Goal: Find specific page/section: Find specific page/section

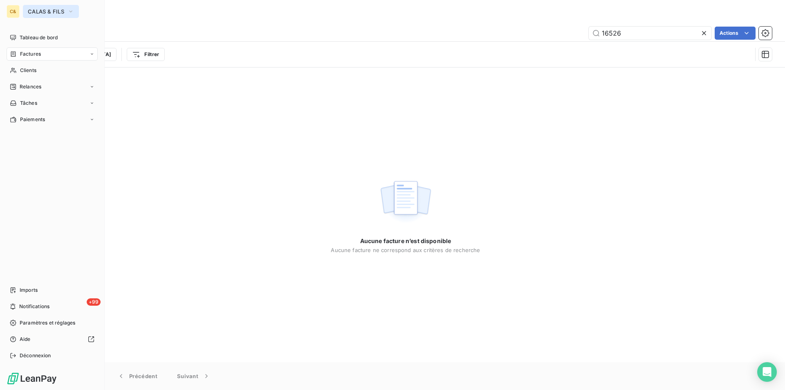
drag, startPoint x: 0, startPoint y: 0, endPoint x: 36, endPoint y: 9, distance: 37.2
click at [36, 9] on span "CALAS & FILS" at bounding box center [46, 11] width 36 height 7
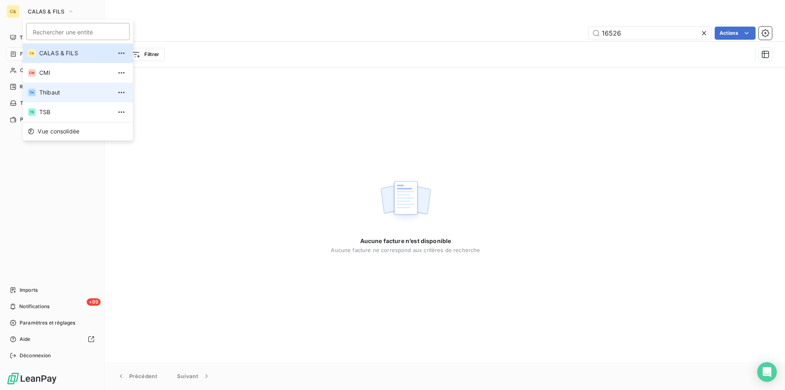
click at [52, 90] on span "Thibaut" at bounding box center [75, 92] width 72 height 8
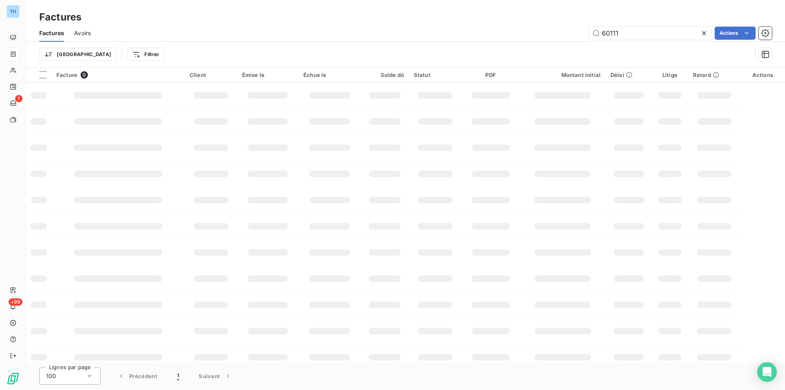
drag, startPoint x: 635, startPoint y: 37, endPoint x: 559, endPoint y: 33, distance: 76.1
click at [559, 33] on div "60111 Actions" at bounding box center [436, 33] width 671 height 13
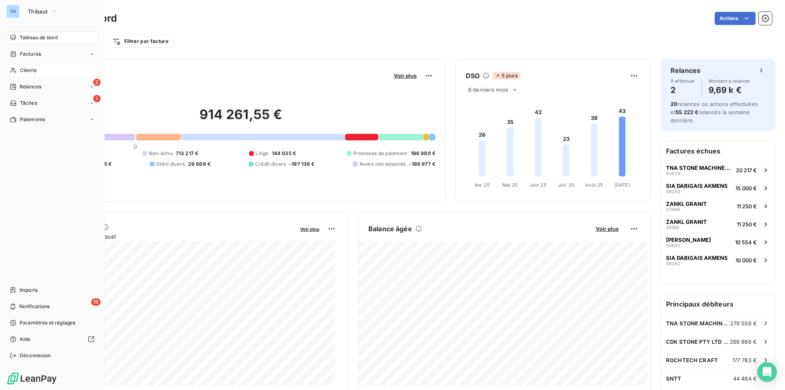
drag, startPoint x: 28, startPoint y: 69, endPoint x: 70, endPoint y: 68, distance: 42.1
click at [28, 69] on span "Clients" at bounding box center [28, 70] width 16 height 7
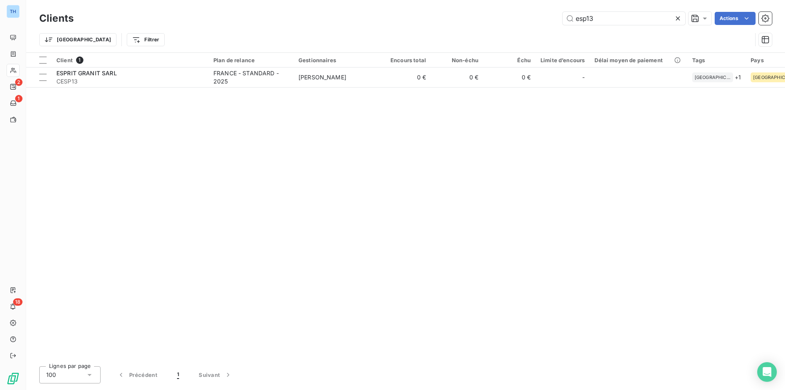
drag, startPoint x: 604, startPoint y: 20, endPoint x: 533, endPoint y: 16, distance: 70.8
click at [533, 16] on div "esp13 Actions" at bounding box center [427, 18] width 688 height 13
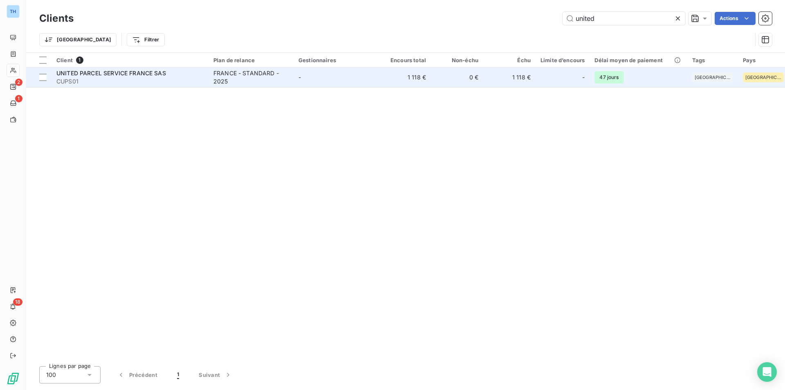
type input "united"
click at [253, 74] on div "FRANCE - STANDARD - 2025" at bounding box center [250, 77] width 75 height 16
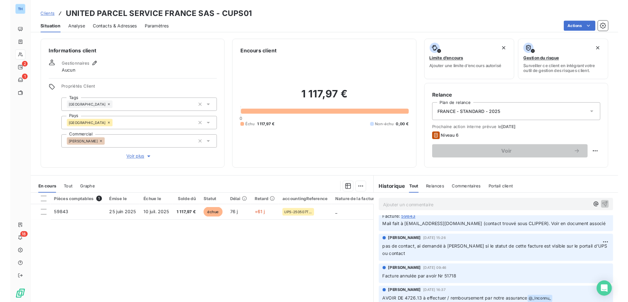
scroll to position [52, 0]
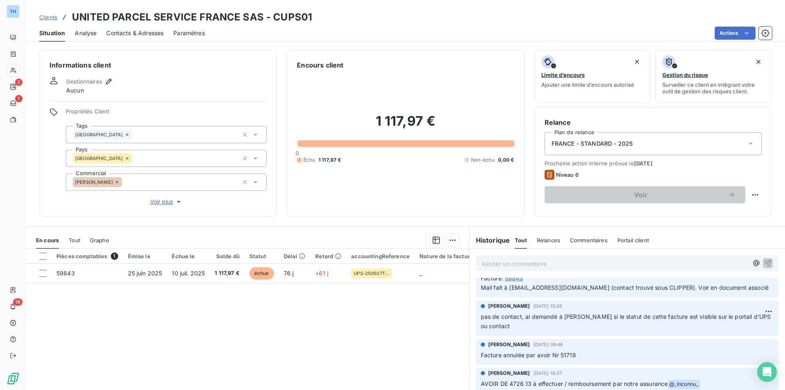
click at [73, 239] on span "Tout" at bounding box center [74, 240] width 11 height 7
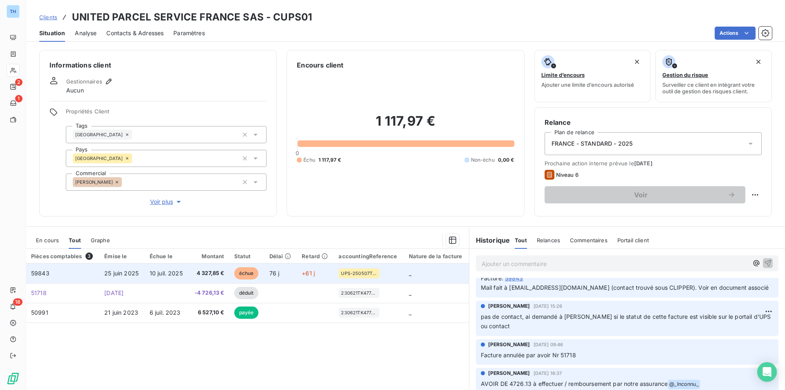
click at [200, 271] on span "4 327,85 €" at bounding box center [208, 273] width 31 height 8
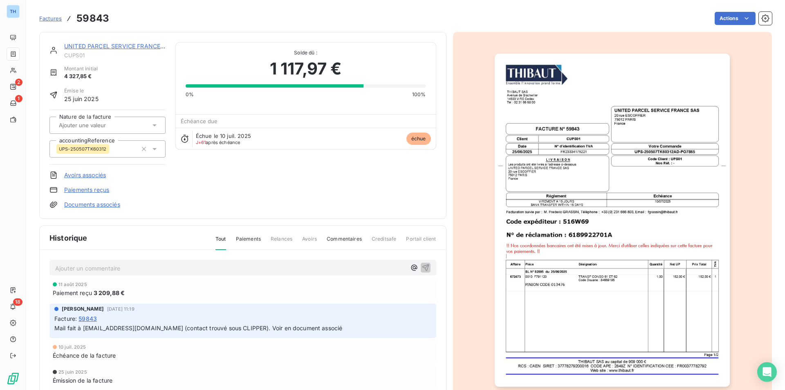
click at [291, 373] on div "25 juin 2025" at bounding box center [243, 371] width 380 height 5
click at [177, 223] on div "UNITED PARCEL SERVICE FRANCE SAS CUPS01 Montant initial 4 327,85 € Émise le [DA…" at bounding box center [242, 223] width 407 height 383
drag, startPoint x: 83, startPoint y: 329, endPoint x: 143, endPoint y: 327, distance: 59.3
click at [143, 327] on span "Mail fait à [EMAIL_ADDRESS][DOMAIN_NAME] (contact trouvé sous CLIPPER). Voir en…" at bounding box center [198, 327] width 288 height 7
click at [94, 203] on link "Documents associés" at bounding box center [92, 204] width 56 height 8
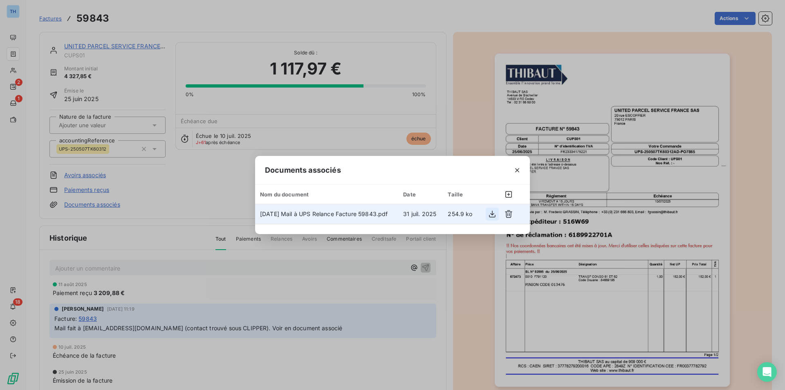
click at [492, 210] on icon "button" at bounding box center [492, 214] width 8 height 8
click at [518, 170] on icon "button" at bounding box center [517, 170] width 4 height 4
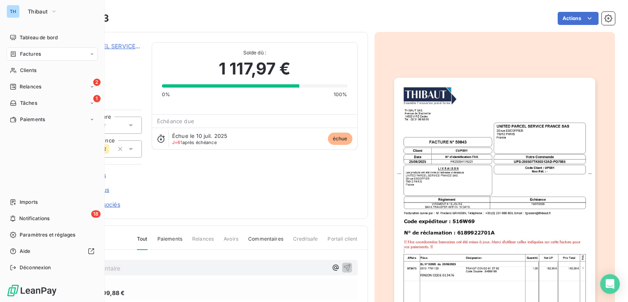
click at [28, 54] on span "Factures" at bounding box center [30, 53] width 21 height 7
click at [25, 52] on span "Factures" at bounding box center [30, 53] width 21 height 7
click at [29, 72] on span "Factures" at bounding box center [30, 70] width 21 height 7
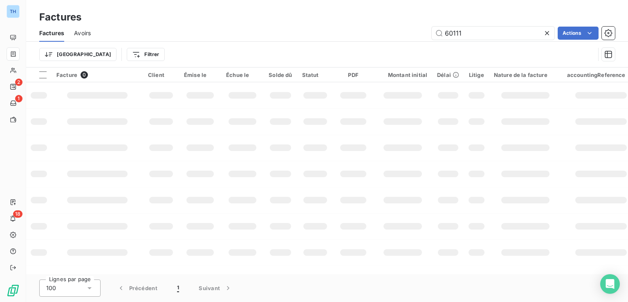
drag, startPoint x: 462, startPoint y: 28, endPoint x: 412, endPoint y: 29, distance: 49.9
click at [412, 29] on div "60111 Actions" at bounding box center [358, 33] width 514 height 13
type input "59059"
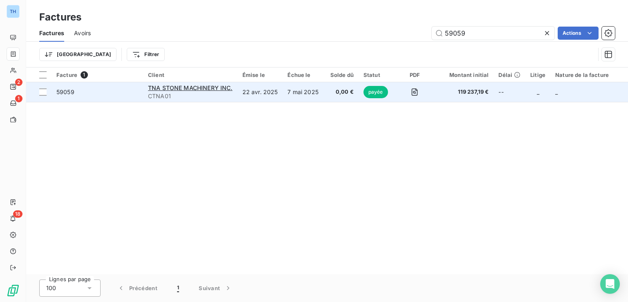
click at [116, 100] on td "59059" at bounding box center [98, 92] width 92 height 20
